Goal: Task Accomplishment & Management: Use online tool/utility

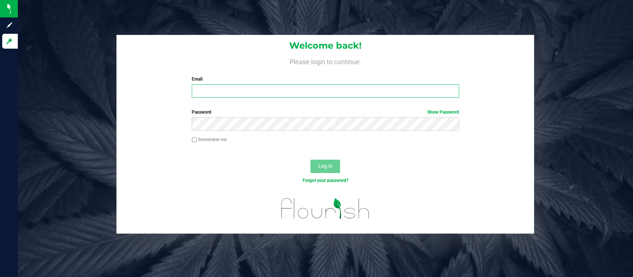
click at [255, 89] on input "Email" at bounding box center [325, 90] width 267 height 13
type input "[EMAIL_ADDRESS][DOMAIN_NAME]"
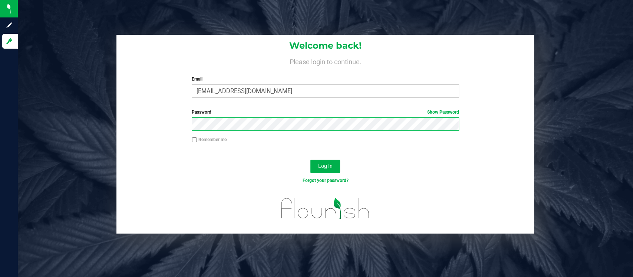
click at [310, 159] on button "Log In" at bounding box center [325, 165] width 30 height 13
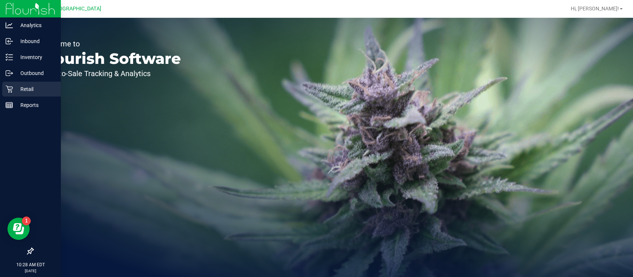
click at [12, 88] on icon at bounding box center [9, 88] width 7 height 7
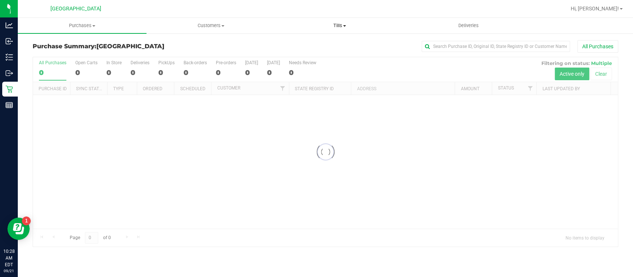
click at [343, 23] on span "Tills" at bounding box center [340, 25] width 128 height 7
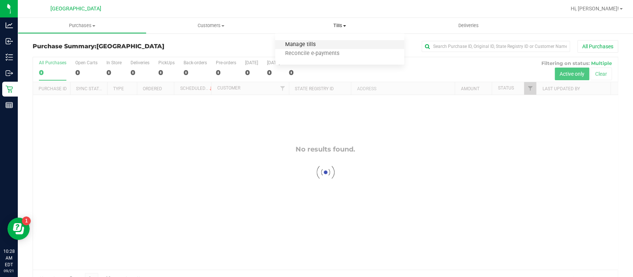
click at [314, 42] on span "Manage tills" at bounding box center [300, 45] width 50 height 6
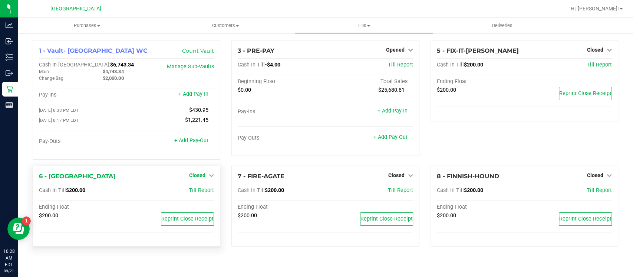
click at [210, 175] on icon at bounding box center [211, 174] width 5 height 5
click at [200, 192] on link "Open Till" at bounding box center [197, 190] width 20 height 6
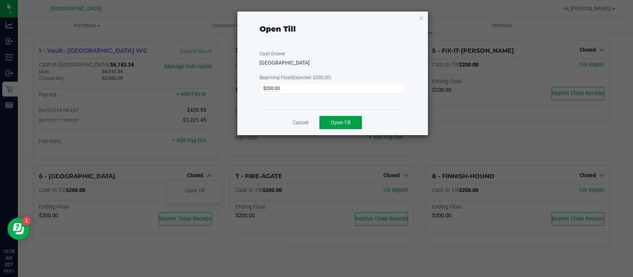
click at [345, 121] on span "Open Till" at bounding box center [341, 122] width 20 height 6
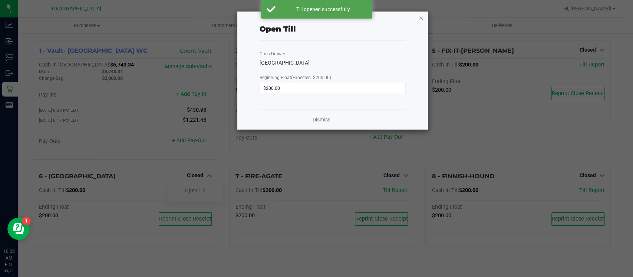
click at [421, 18] on icon "button" at bounding box center [421, 17] width 5 height 9
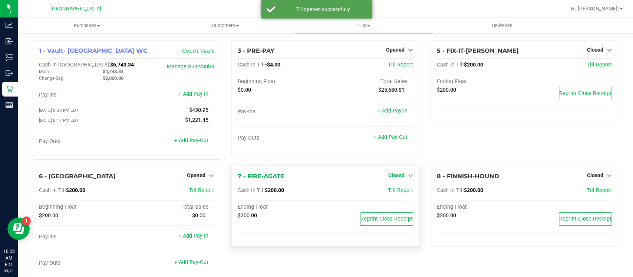
click at [400, 176] on link "Closed" at bounding box center [400, 175] width 25 height 6
click at [391, 188] on link "Open Till" at bounding box center [396, 190] width 20 height 6
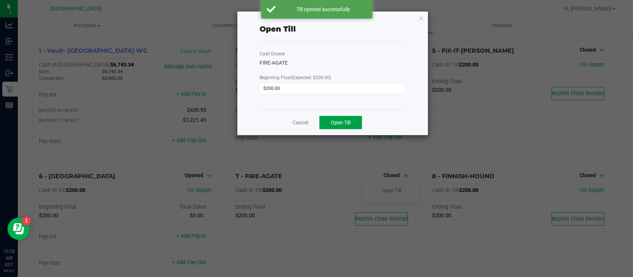
click at [352, 123] on button "Open Till" at bounding box center [340, 122] width 43 height 13
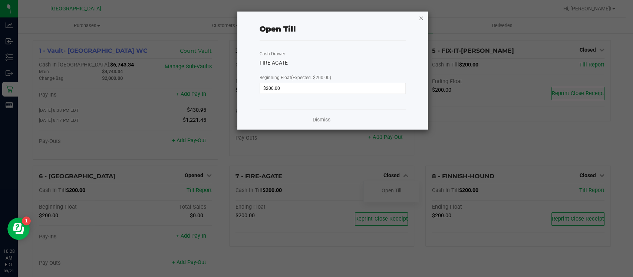
click at [422, 16] on icon "button" at bounding box center [421, 17] width 5 height 9
